Goal: Obtain resource: Download file/media

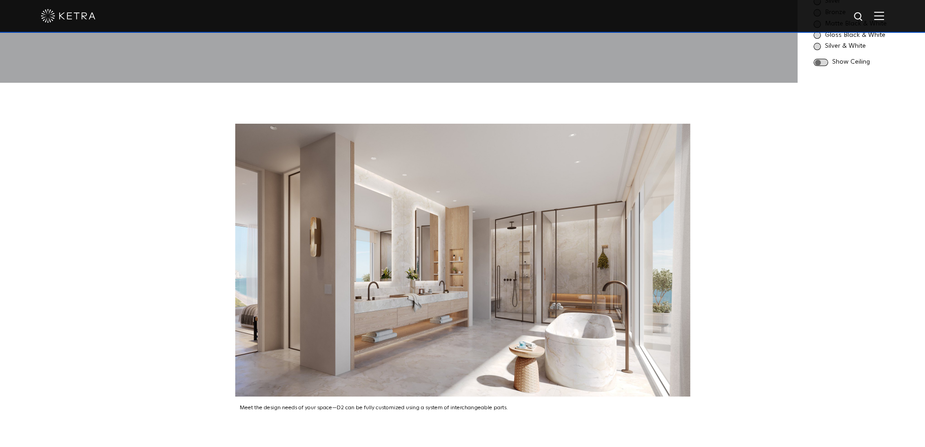
scroll to position [1137, 0]
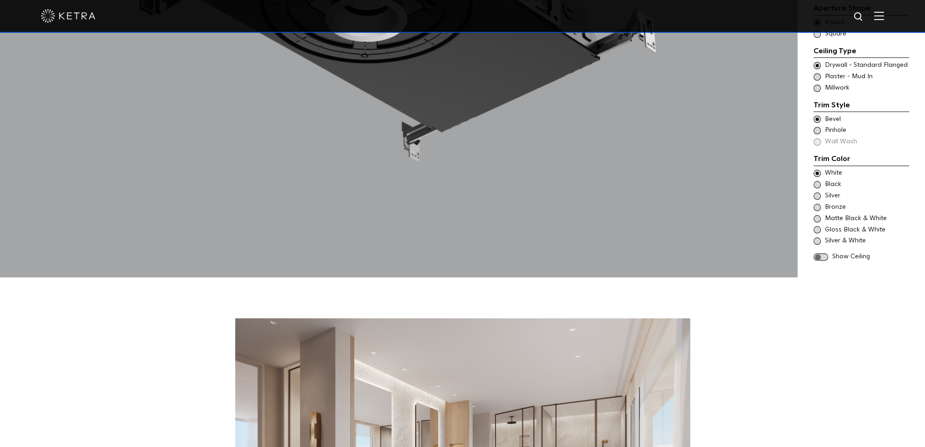
click at [884, 18] on img at bounding box center [879, 15] width 10 height 9
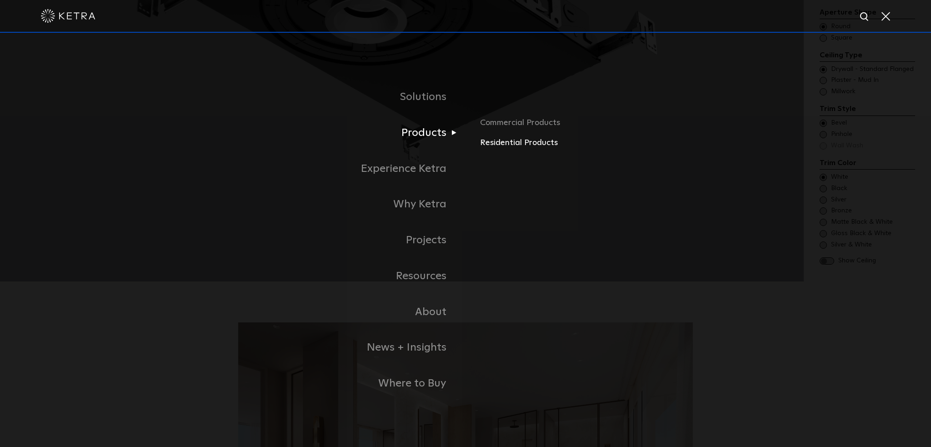
click at [516, 142] on link "Residential Products" at bounding box center [586, 142] width 213 height 13
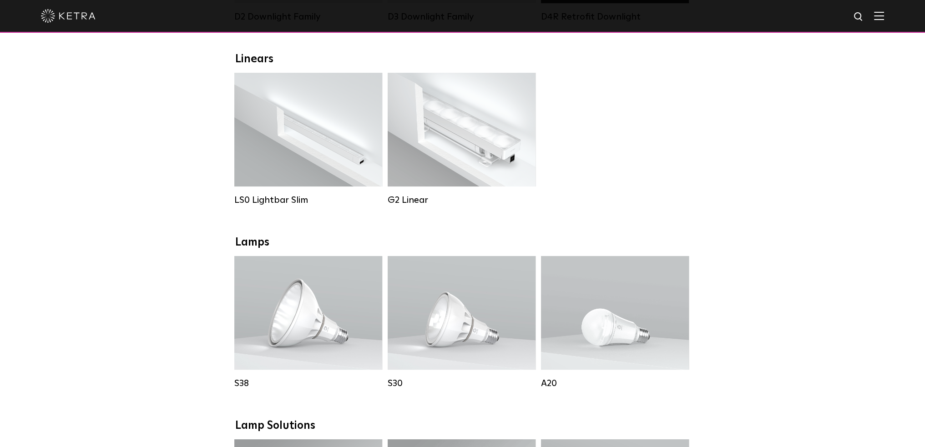
scroll to position [318, 0]
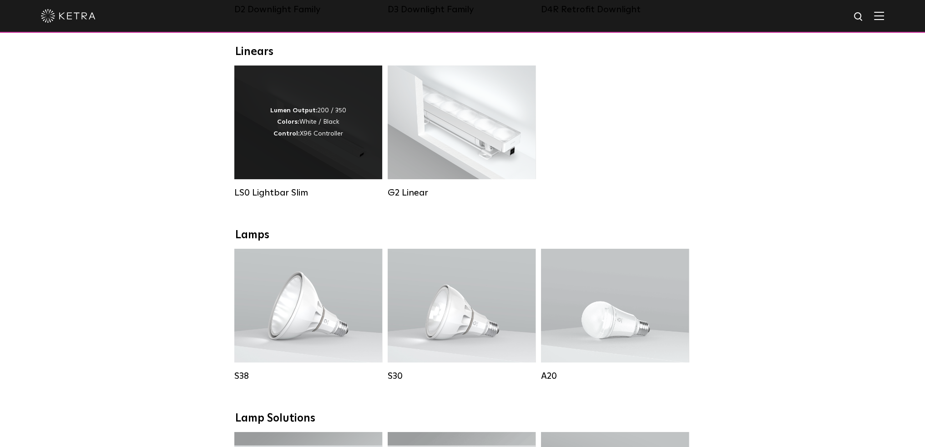
click at [340, 164] on div "Lumen Output: 200 / 350 Colors: White / Black Control: X96 Controller" at bounding box center [308, 122] width 148 height 114
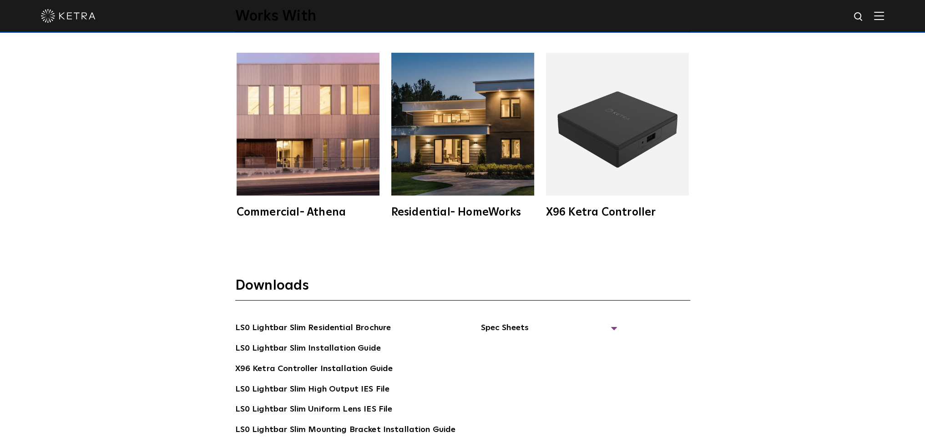
scroll to position [1865, 0]
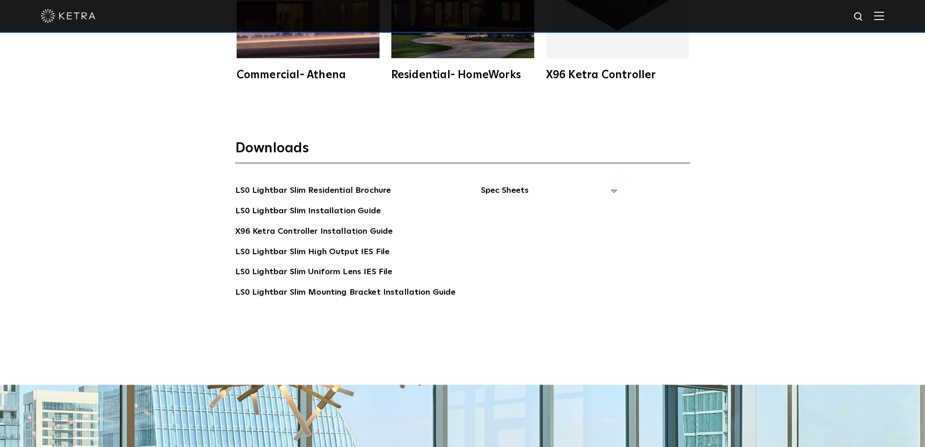
click at [610, 187] on span "Spec Sheets" at bounding box center [548, 194] width 136 height 20
click at [608, 188] on span "Spec Sheets" at bounding box center [548, 194] width 136 height 20
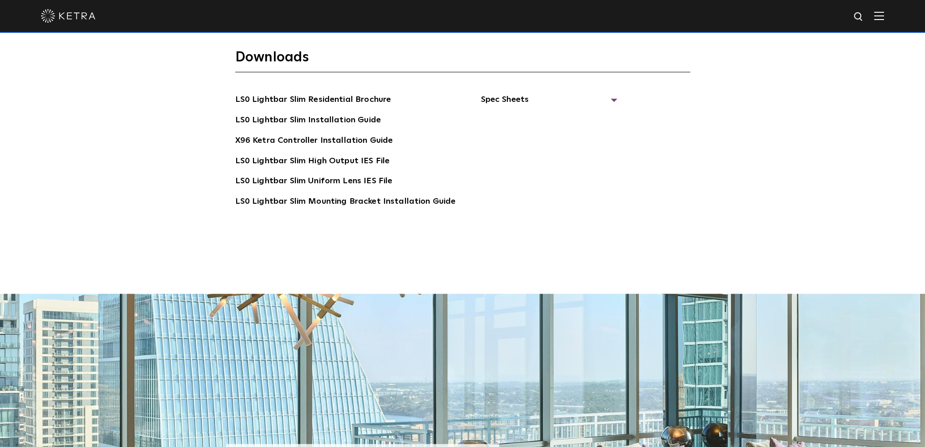
scroll to position [1819, 0]
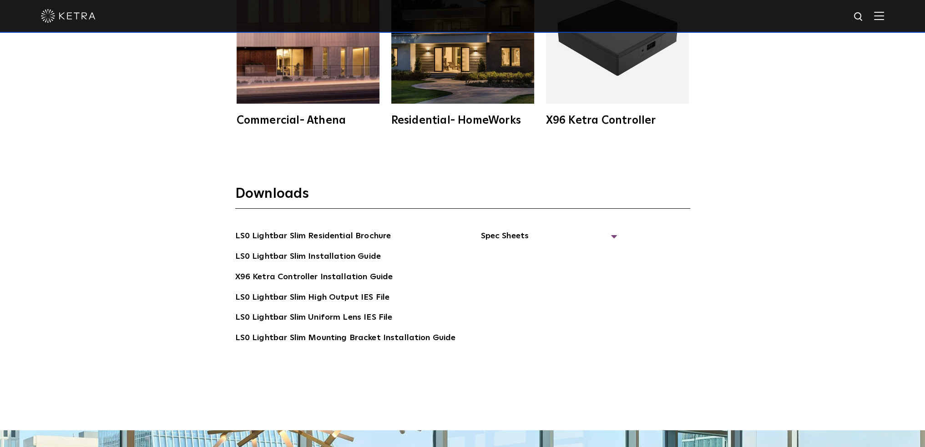
click at [884, 12] on img at bounding box center [879, 15] width 10 height 9
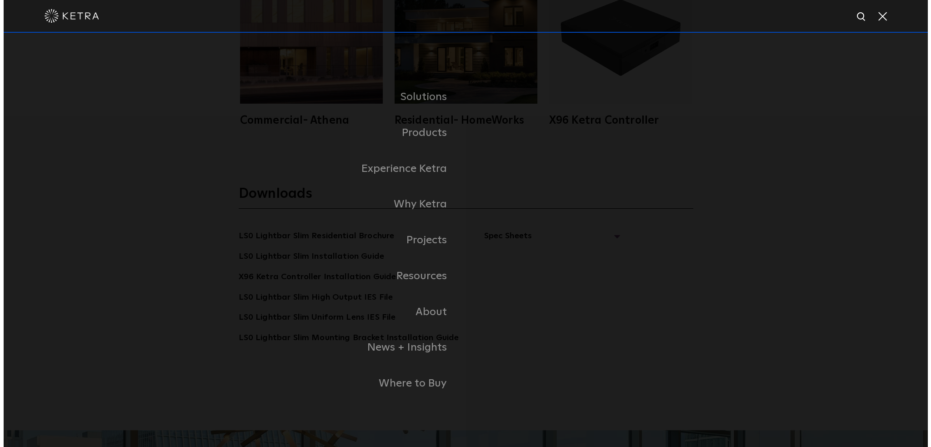
scroll to position [1823, 0]
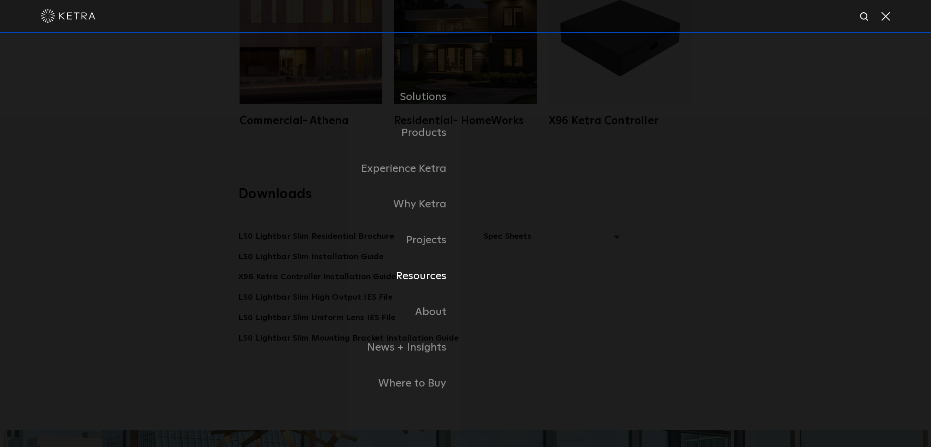
click at [448, 283] on link "Resources" at bounding box center [351, 276] width 227 height 36
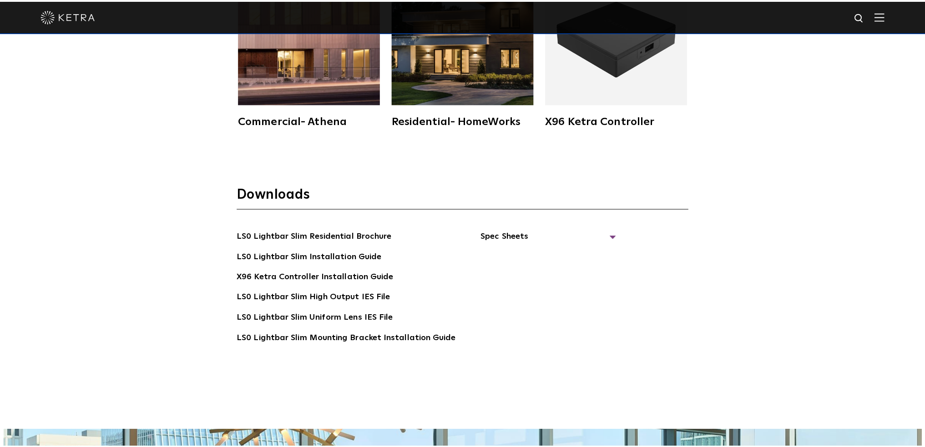
scroll to position [1819, 0]
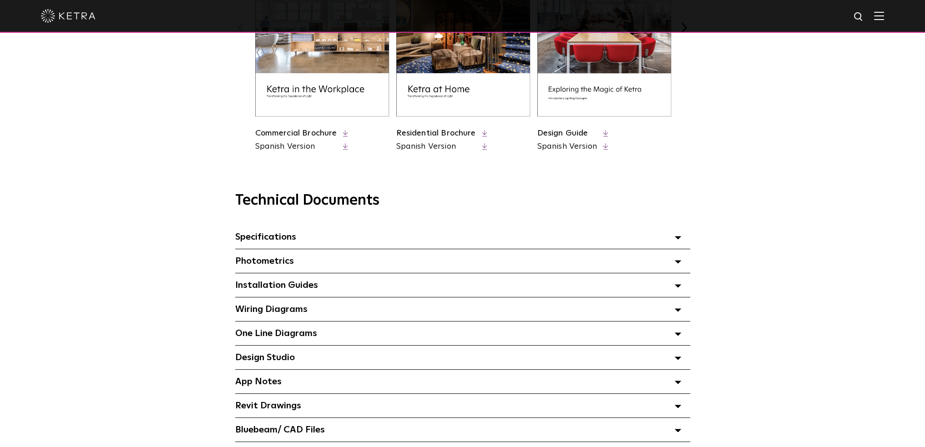
scroll to position [500, 0]
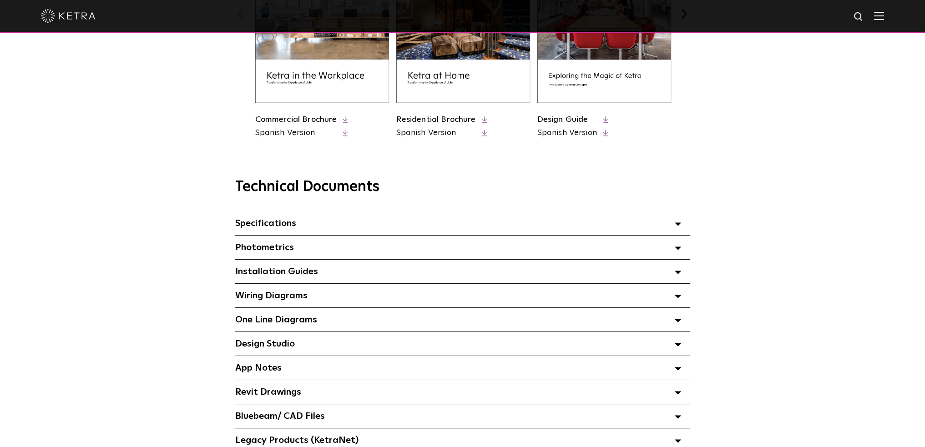
click at [312, 223] on div "Specifications Select checkboxes to use the bulk download option below" at bounding box center [462, 223] width 455 height 24
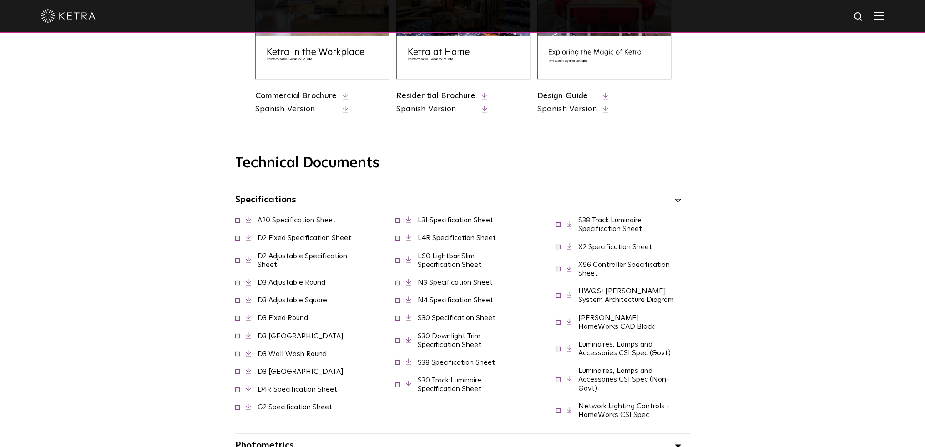
scroll to position [546, 0]
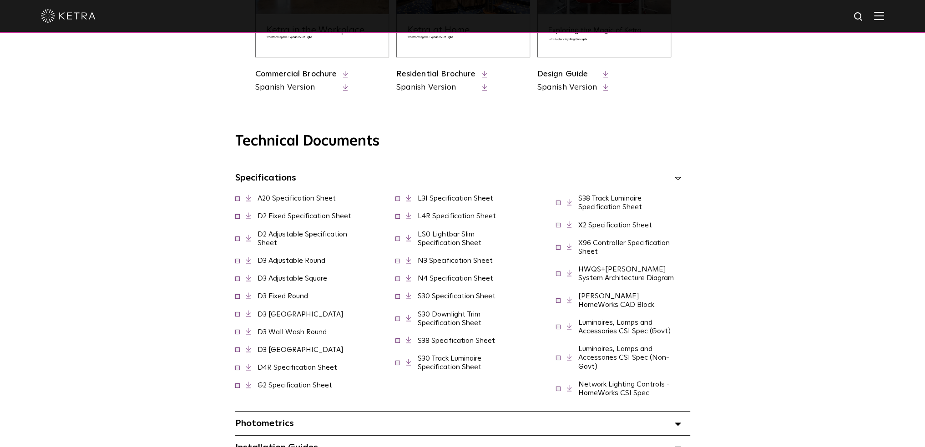
click at [304, 180] on div "Specifications Select checkboxes to use the bulk download option below" at bounding box center [462, 178] width 455 height 24
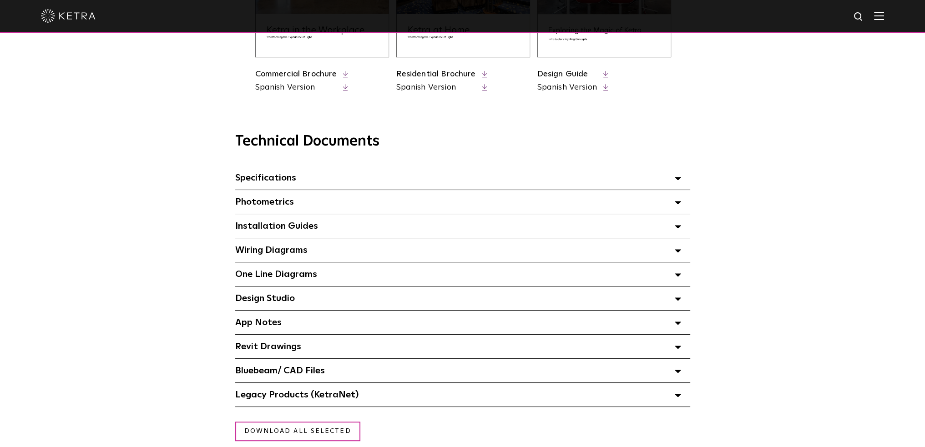
click at [355, 277] on div "One Line Diagrams Select checkboxes to use the bulk download option below" at bounding box center [462, 274] width 455 height 24
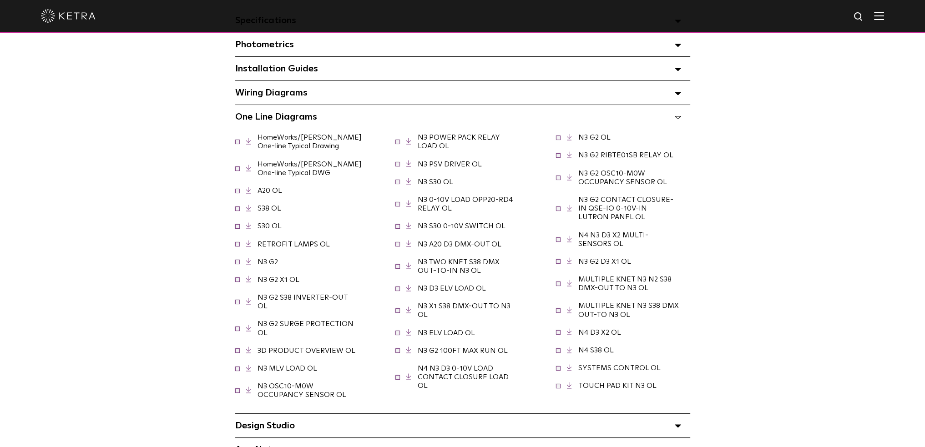
scroll to position [728, 0]
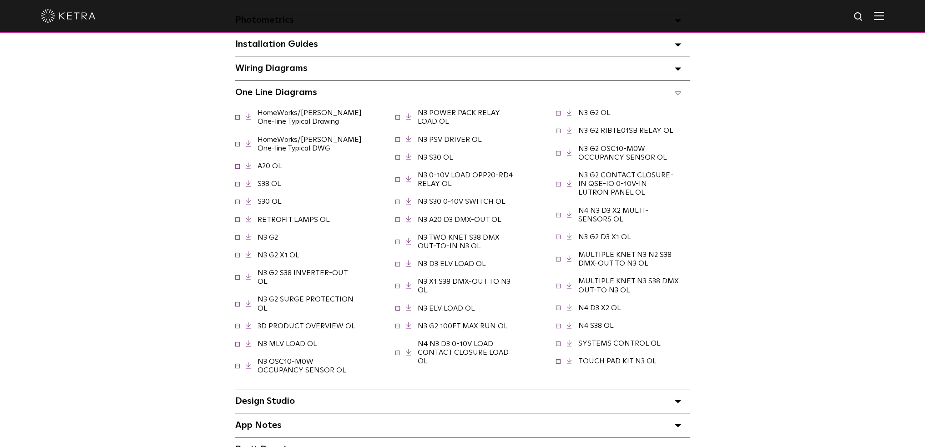
click at [364, 77] on div "Wiring Diagrams Select checkboxes to use the bulk download option below" at bounding box center [462, 68] width 455 height 24
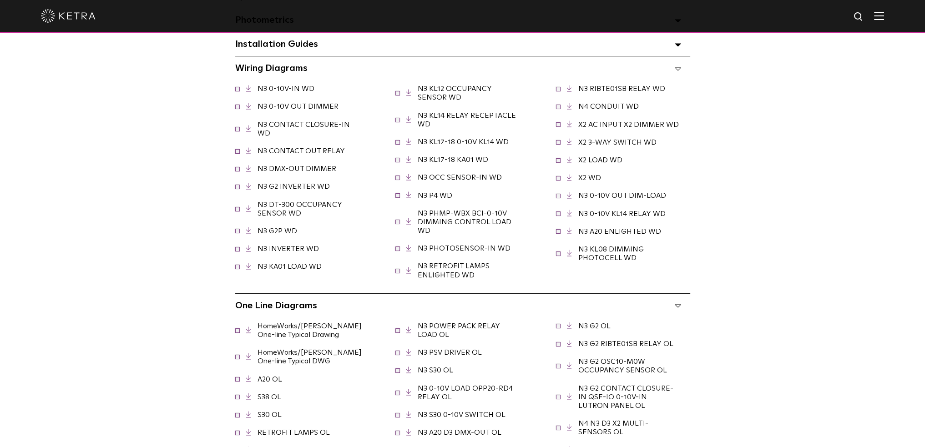
click at [348, 70] on div "Wiring Diagrams Select checkboxes to use the bulk download option below" at bounding box center [462, 68] width 455 height 24
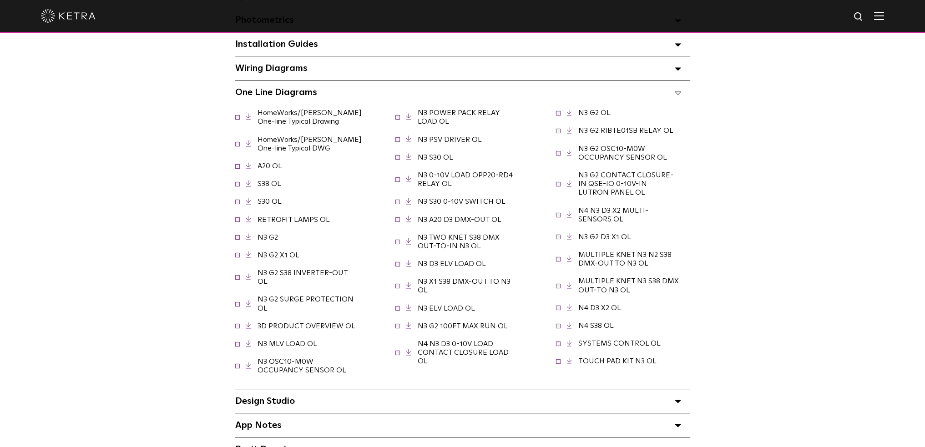
click at [337, 99] on div "One Line Diagrams Select checkboxes to use the bulk download option below" at bounding box center [462, 93] width 455 height 24
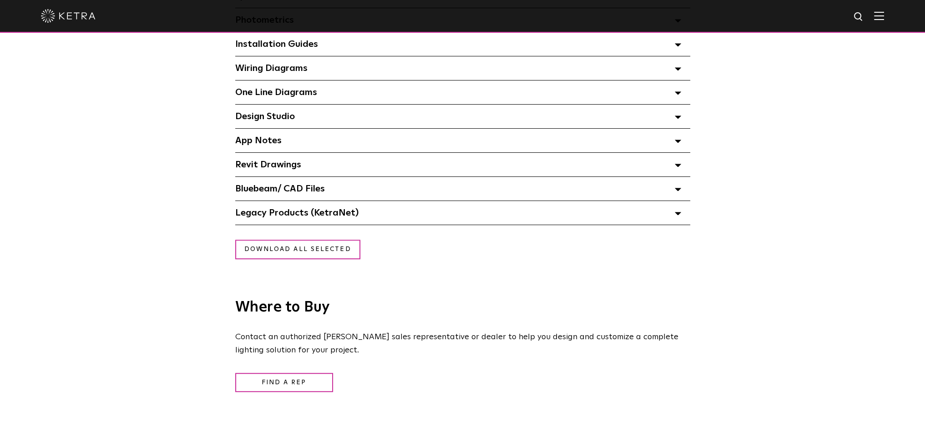
click at [340, 166] on div "Revit Drawings Select checkboxes to use the bulk download option below" at bounding box center [462, 165] width 455 height 24
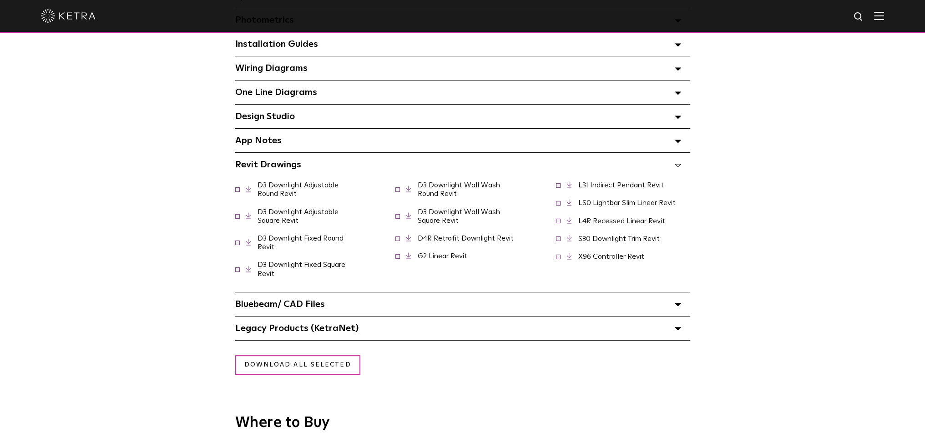
click at [618, 206] on link "LS0 Lightbar Slim Linear Revit" at bounding box center [626, 202] width 97 height 7
